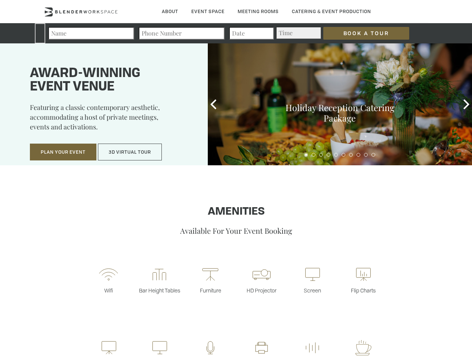
type div "2025-09-29"
